Goal: Information Seeking & Learning: Learn about a topic

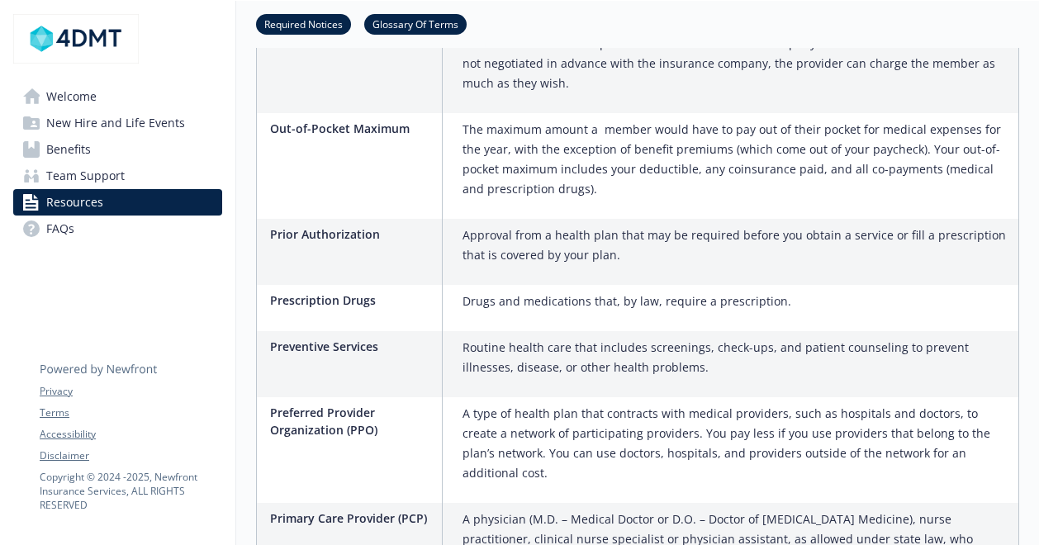
scroll to position [2183, 0]
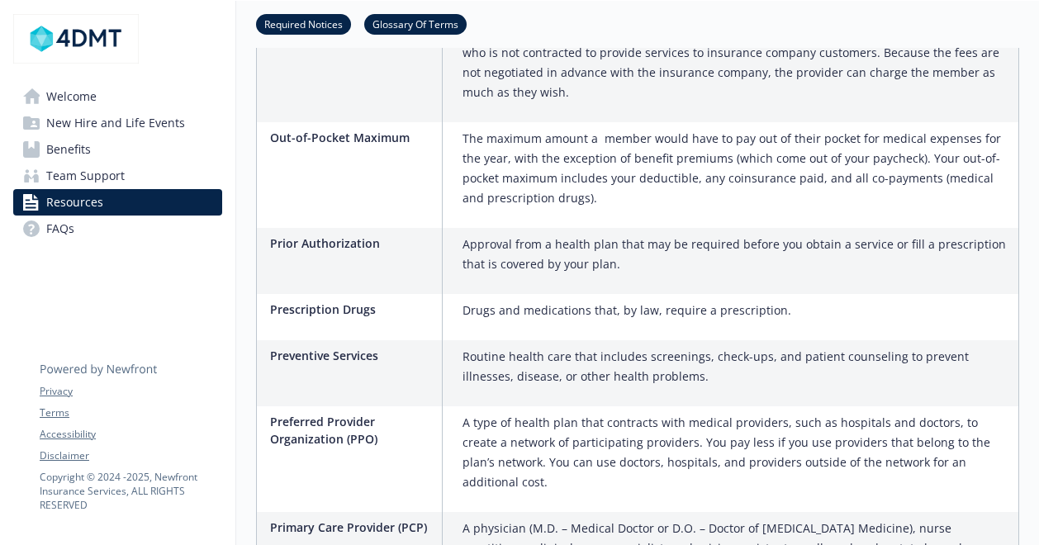
click at [81, 147] on span "Benefits" at bounding box center [68, 149] width 45 height 26
